Goal: Transaction & Acquisition: Purchase product/service

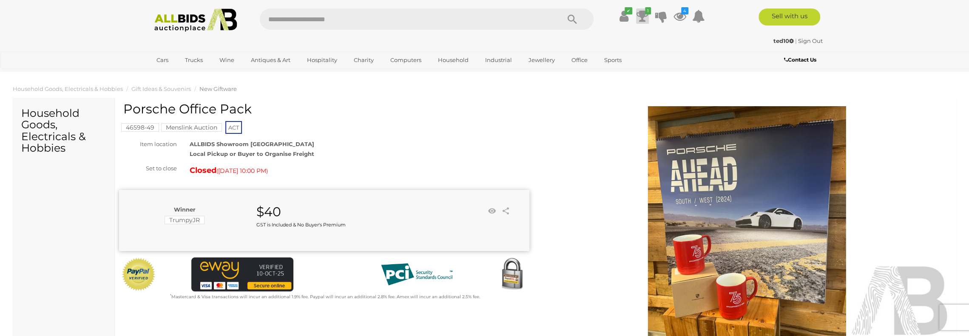
click at [642, 10] on icon at bounding box center [642, 16] width 12 height 15
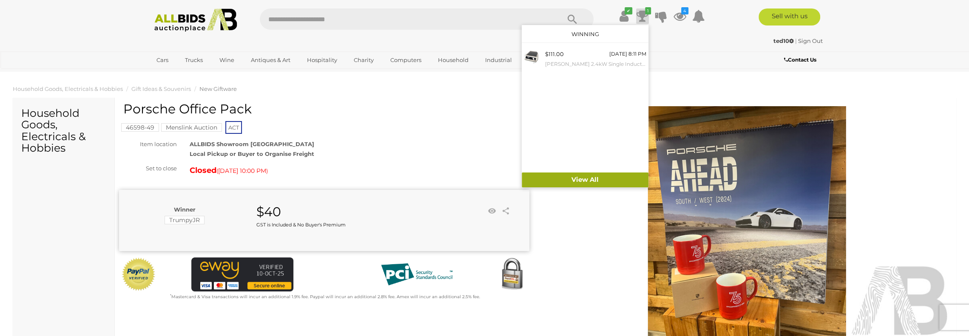
click at [579, 177] on link "View All" at bounding box center [585, 180] width 127 height 15
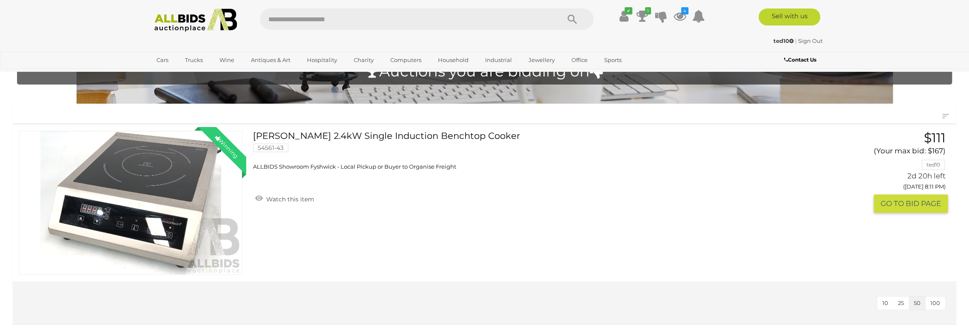
scroll to position [43, 0]
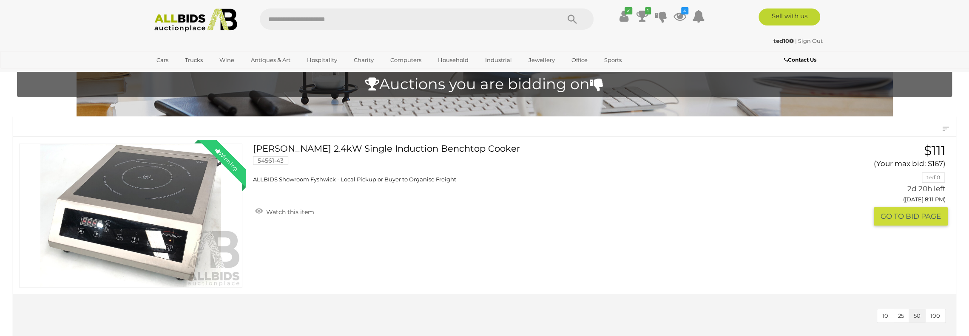
click at [340, 154] on link "Woodson 2.4kW Single Induction Benchtop Cooker 54561-43 ALLBIDS Showroom Fyshwi…" at bounding box center [525, 164] width 533 height 40
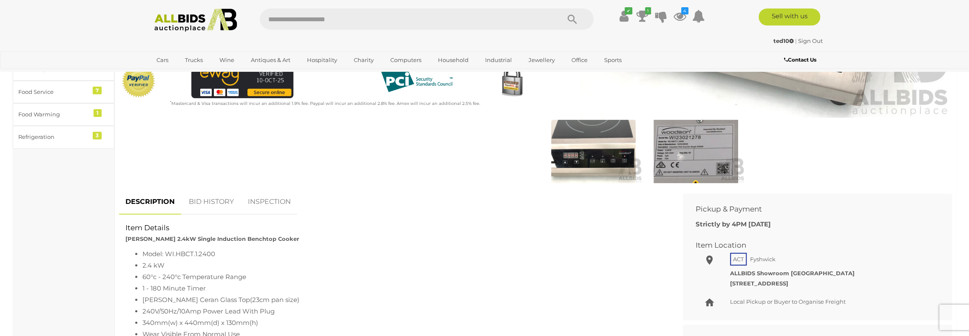
scroll to position [255, 0]
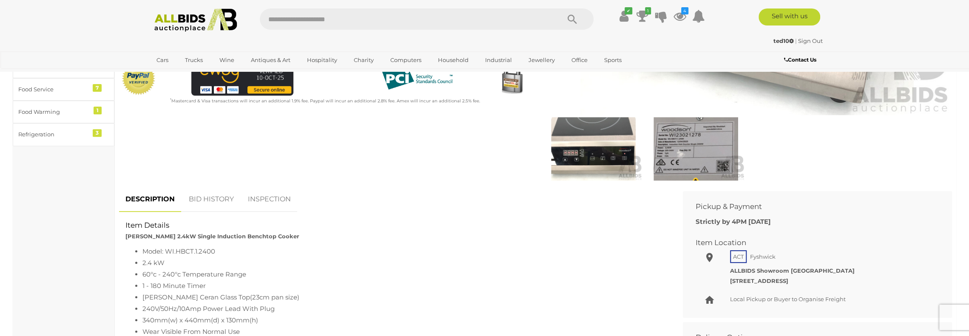
click at [210, 199] on link "BID HISTORY" at bounding box center [211, 199] width 58 height 25
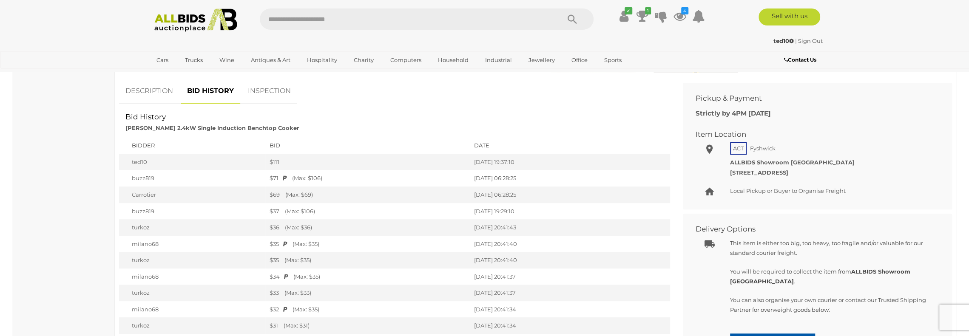
scroll to position [340, 0]
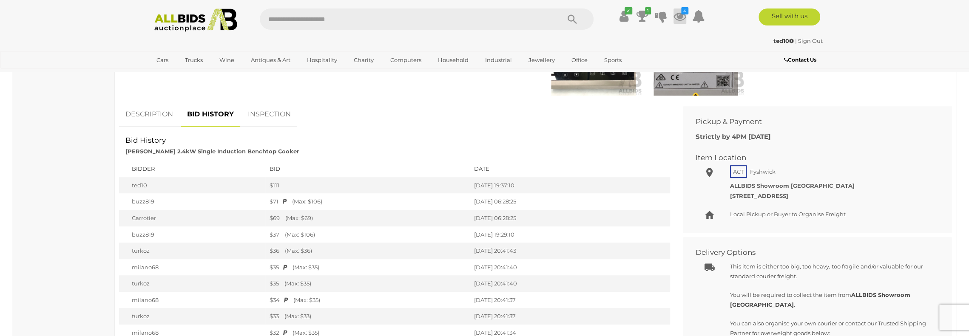
click at [678, 10] on icon at bounding box center [679, 16] width 13 height 15
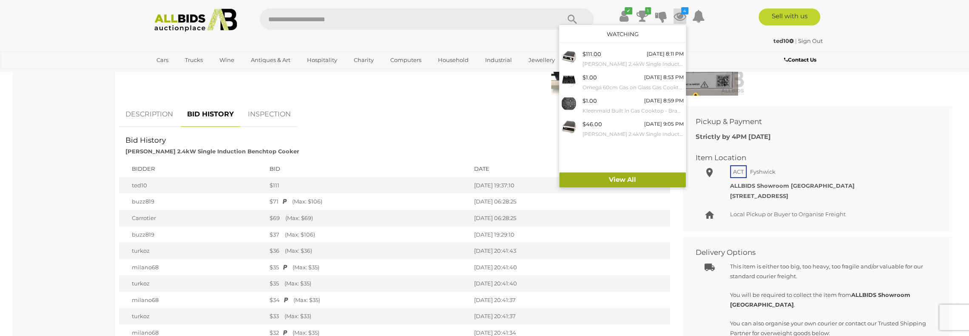
click at [618, 177] on link "View All" at bounding box center [622, 180] width 127 height 15
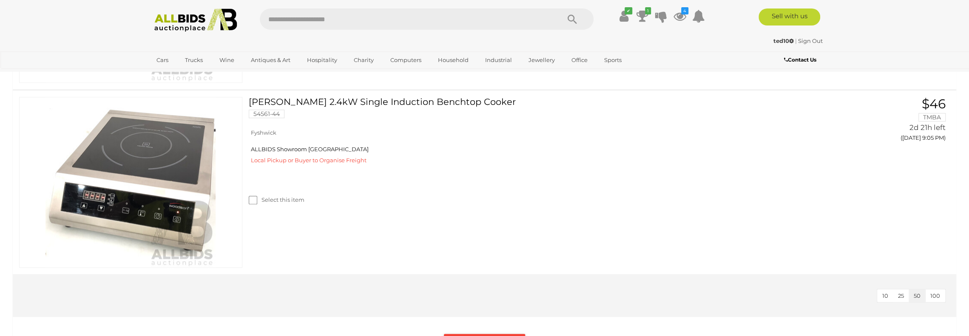
scroll to position [713, 0]
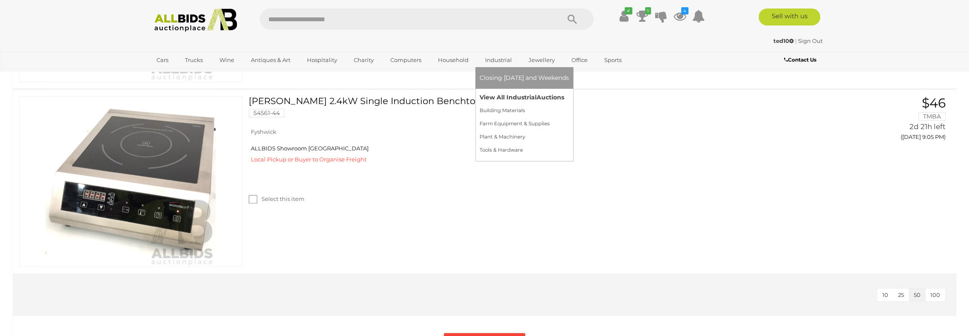
click at [498, 96] on link "View All Industrial Auctions" at bounding box center [524, 97] width 89 height 13
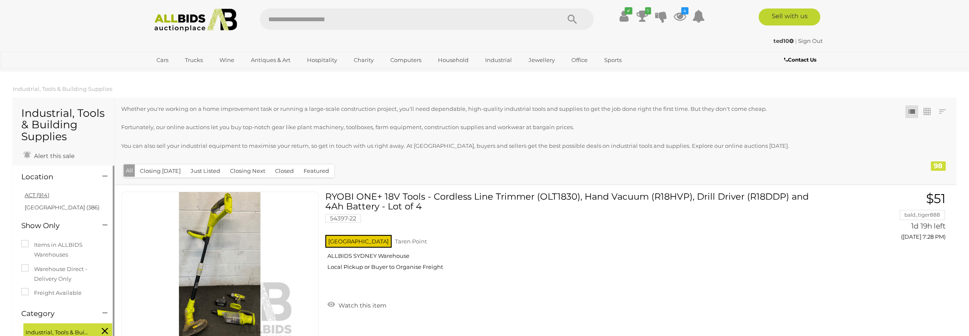
click at [44, 195] on link "ACT (914)" at bounding box center [37, 195] width 25 height 7
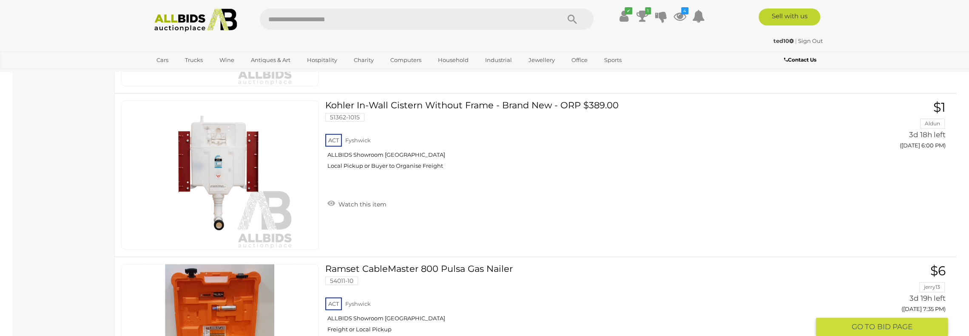
scroll to position [595, 0]
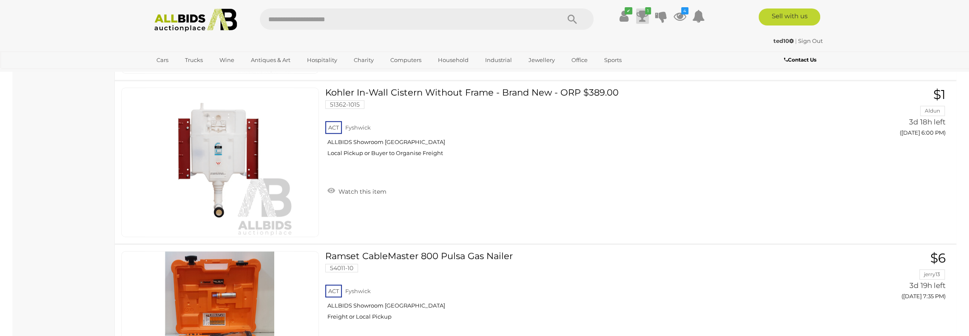
click at [642, 15] on icon at bounding box center [642, 16] width 12 height 15
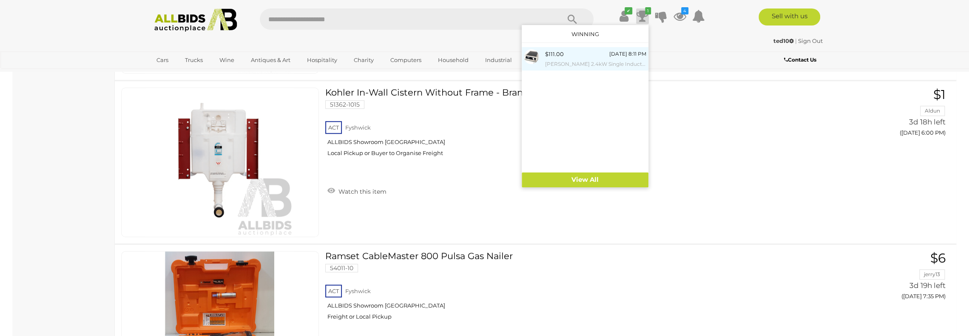
click at [582, 53] on div "$111.00 [DATE] 8:11 PM [PERSON_NAME] 2.4kW Single Induction Benchtop Cooker" at bounding box center [595, 58] width 101 height 19
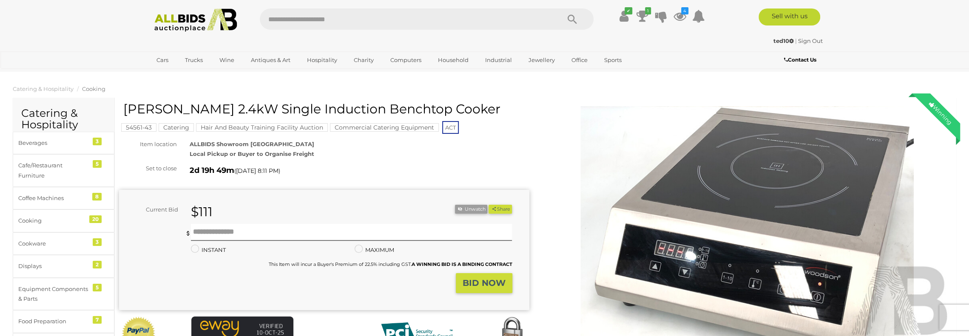
click at [765, 172] on img at bounding box center [747, 238] width 410 height 264
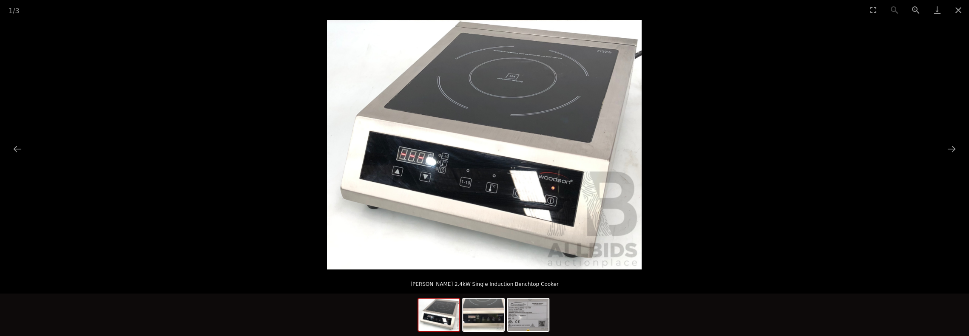
click at [562, 128] on img at bounding box center [484, 145] width 315 height 250
click at [562, 128] on img at bounding box center [483, 145] width 315 height 250
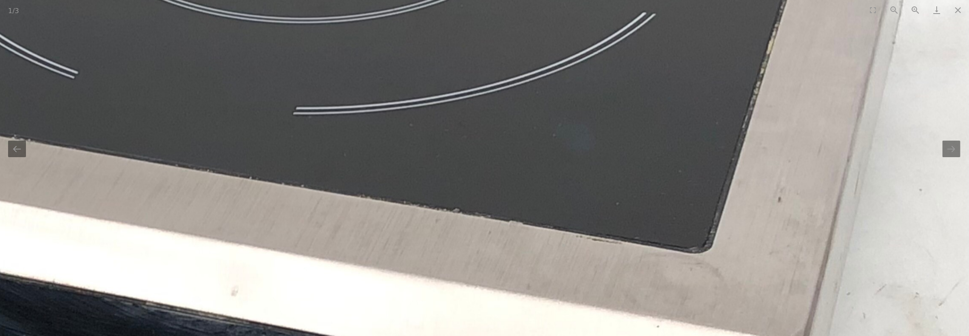
scroll to position [0, 1]
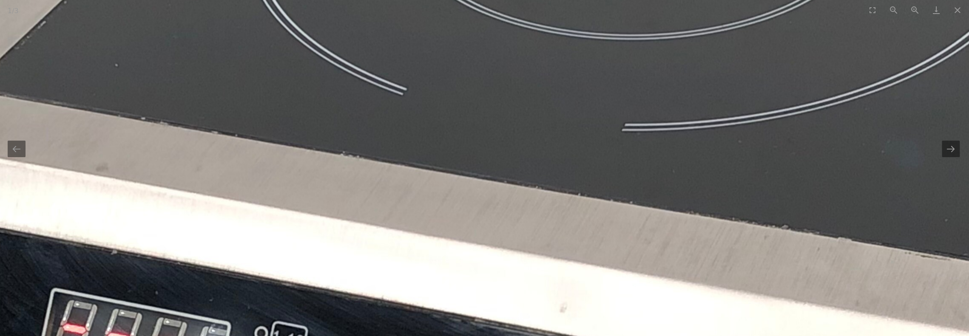
drag, startPoint x: 432, startPoint y: 131, endPoint x: 803, endPoint y: 157, distance: 371.2
click at [803, 157] on img at bounding box center [491, 279] width 1618 height 1283
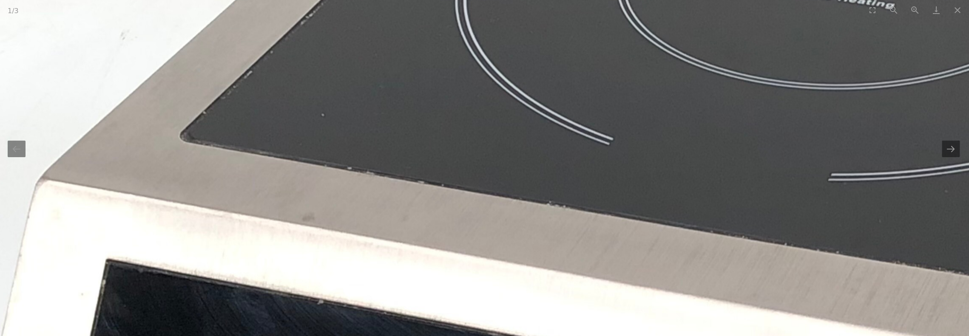
drag, startPoint x: 388, startPoint y: 62, endPoint x: 297, endPoint y: 187, distance: 153.9
click at [300, 193] on img at bounding box center [697, 329] width 1618 height 1283
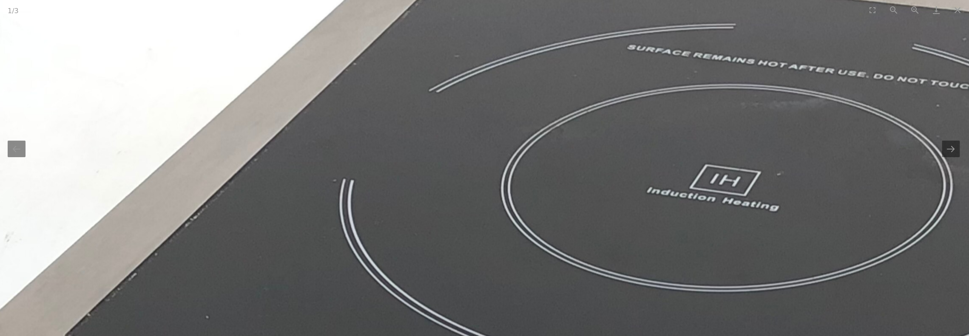
scroll to position [0, 1]
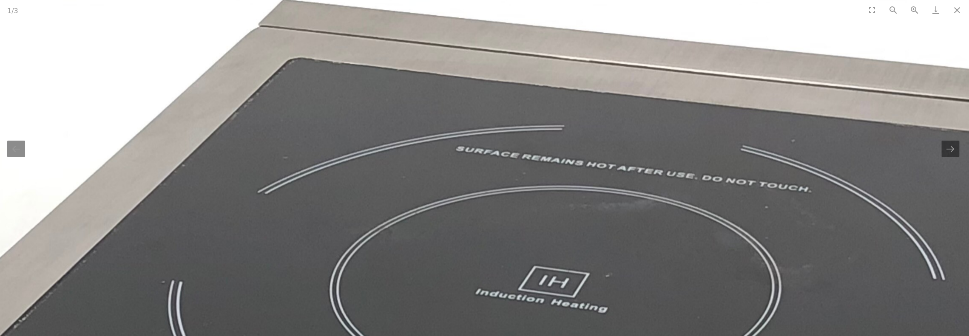
drag, startPoint x: 539, startPoint y: 82, endPoint x: 369, endPoint y: 180, distance: 196.9
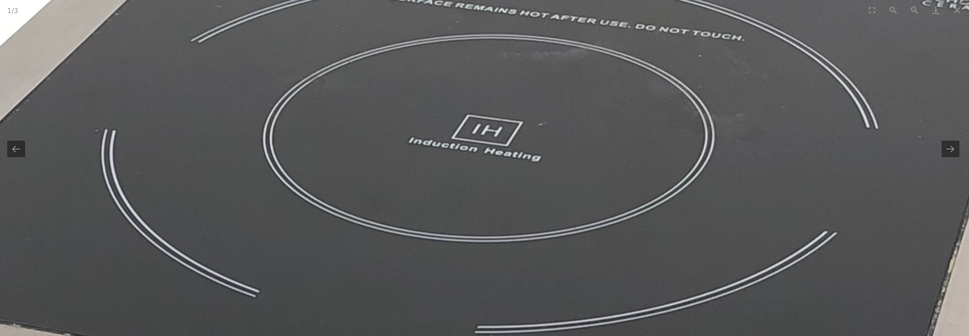
drag, startPoint x: 406, startPoint y: 205, endPoint x: 381, endPoint y: 12, distance: 195.1
click at [381, 12] on div "1 / 3 Woodson 2.4kW Single Induction Benchtop Cooker" at bounding box center [484, 168] width 969 height 336
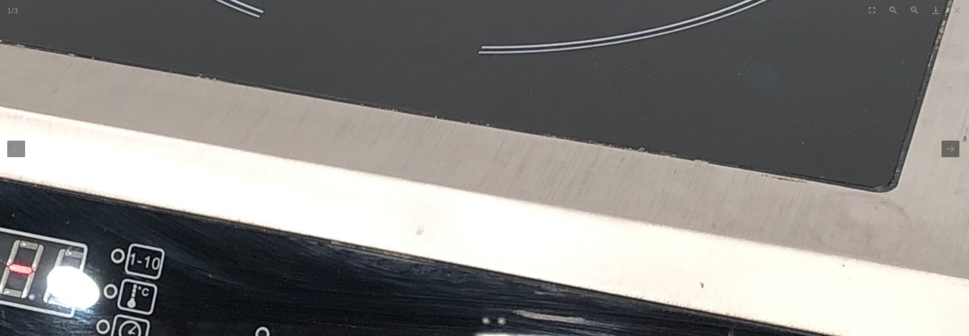
drag, startPoint x: 368, startPoint y: 144, endPoint x: 389, endPoint y: 10, distance: 136.0
click at [389, 10] on div "1 / 3 Woodson 2.4kW Single Induction Benchtop Cooker" at bounding box center [484, 168] width 969 height 336
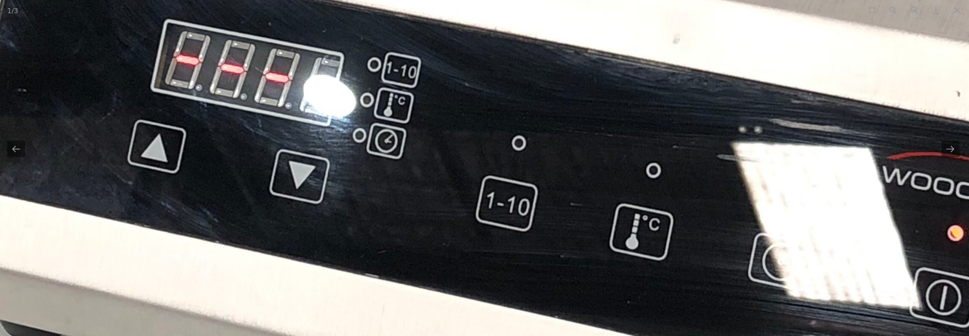
drag, startPoint x: 318, startPoint y: 170, endPoint x: 563, endPoint y: 120, distance: 249.9
click at [563, 120] on img at bounding box center [604, 10] width 1618 height 1283
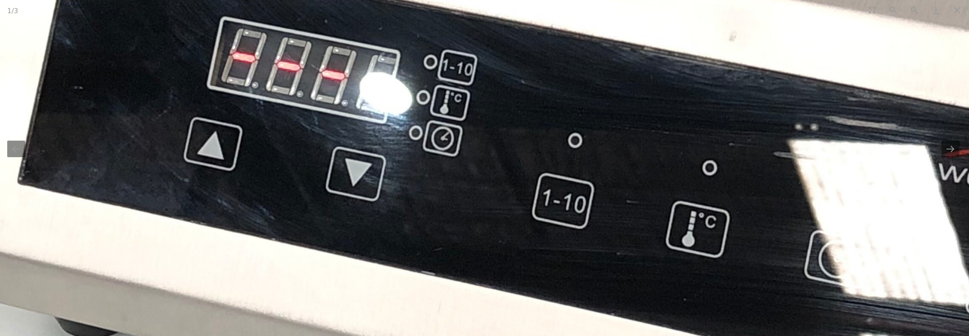
drag, startPoint x: 795, startPoint y: 96, endPoint x: 742, endPoint y: 93, distance: 52.4
click at [794, 97] on img at bounding box center [660, 8] width 1618 height 1283
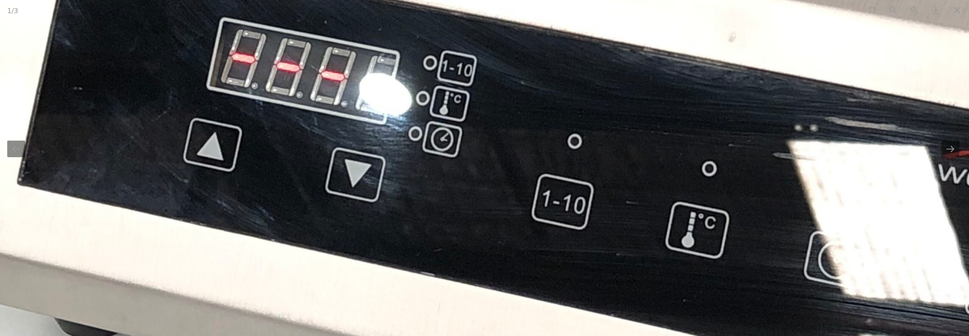
click at [730, 164] on img at bounding box center [659, 8] width 1618 height 1283
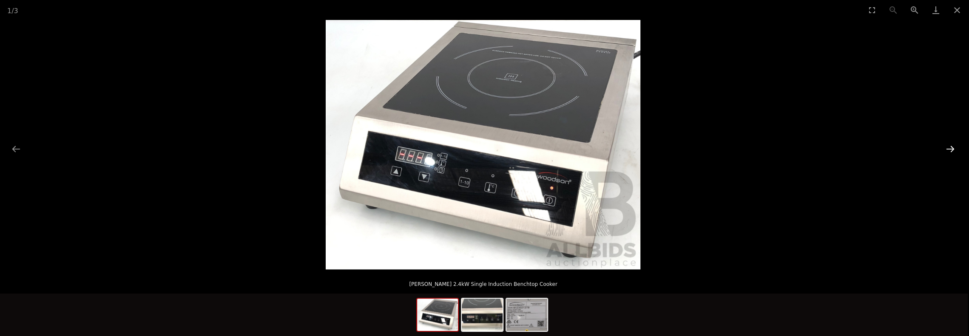
click at [946, 150] on button "Next slide" at bounding box center [950, 149] width 18 height 17
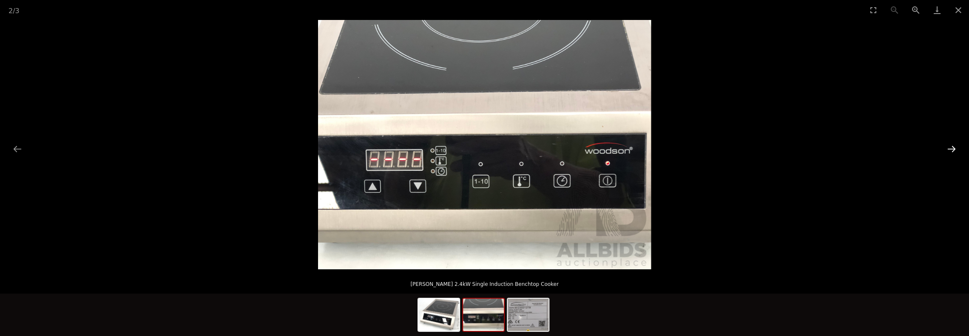
click at [946, 150] on button "Next slide" at bounding box center [951, 149] width 18 height 17
